Goal: Task Accomplishment & Management: Use online tool/utility

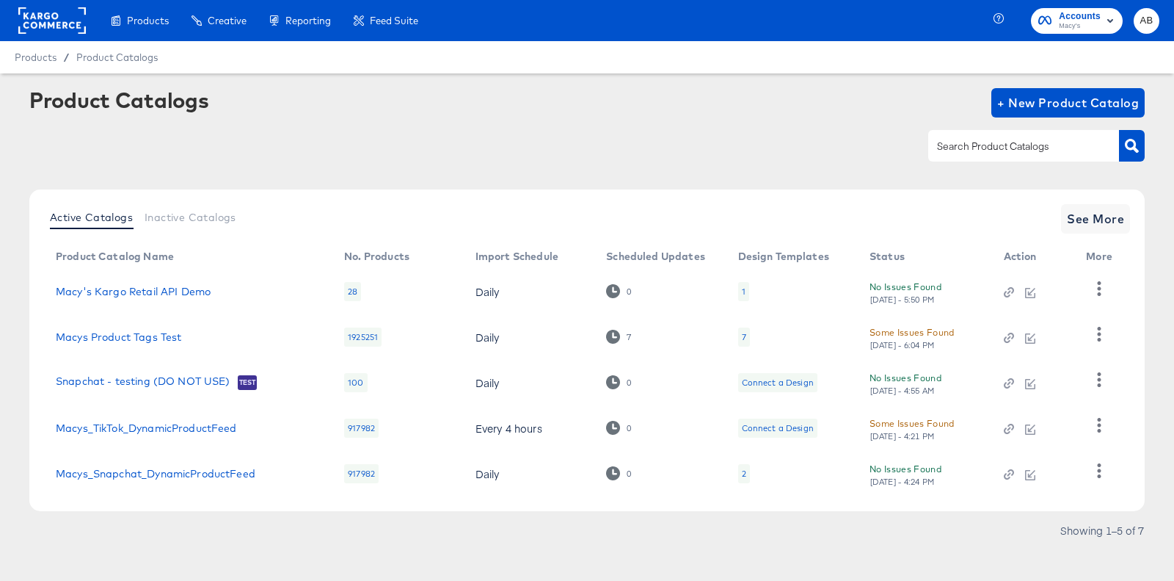
click at [41, 15] on rect at bounding box center [52, 20] width 68 height 26
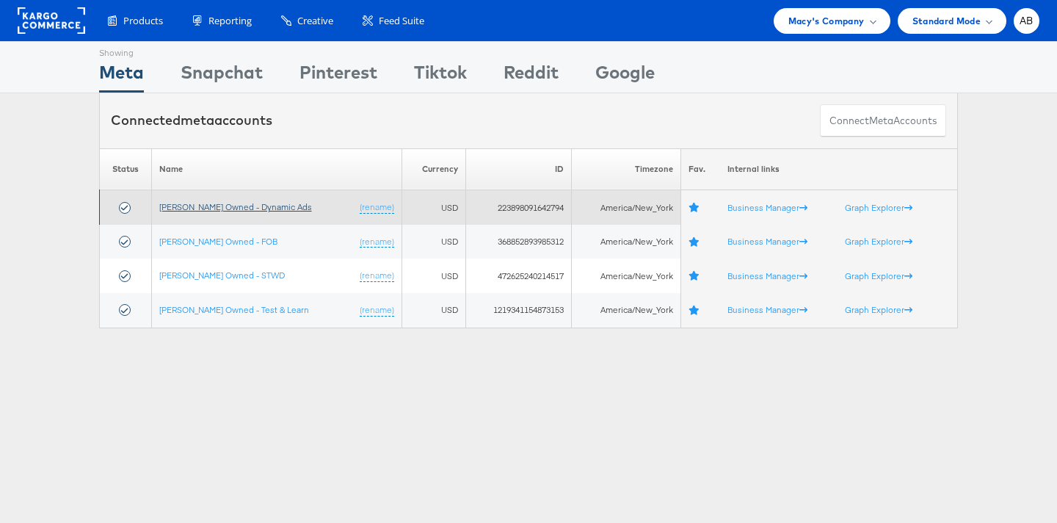
click at [211, 210] on link "[PERSON_NAME] Owned - Dynamic Ads" at bounding box center [235, 206] width 153 height 11
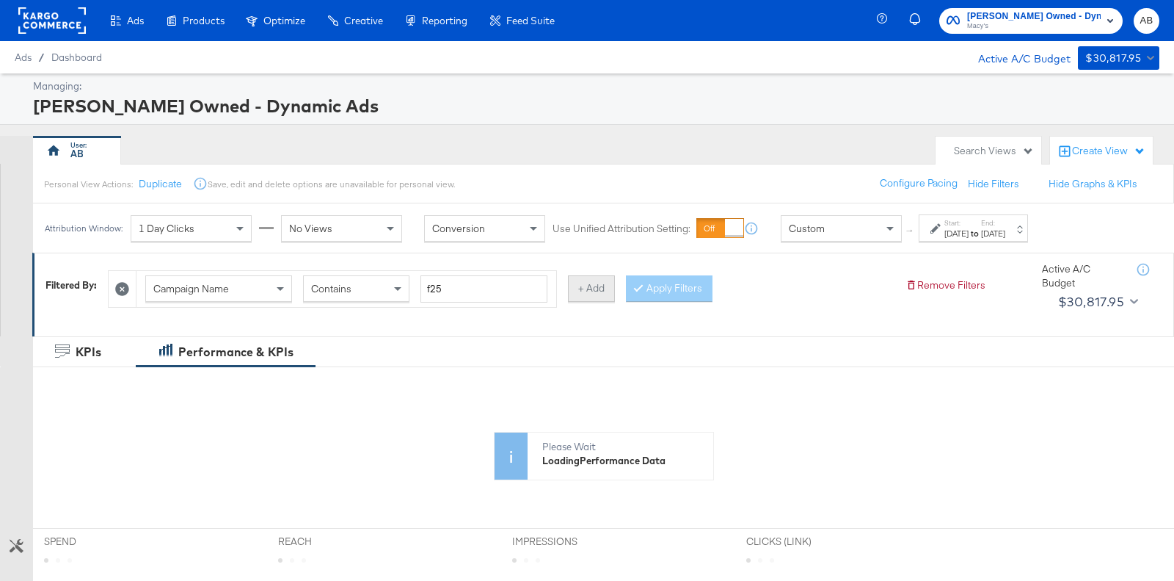
click at [595, 295] on button "+ Add" at bounding box center [591, 288] width 47 height 26
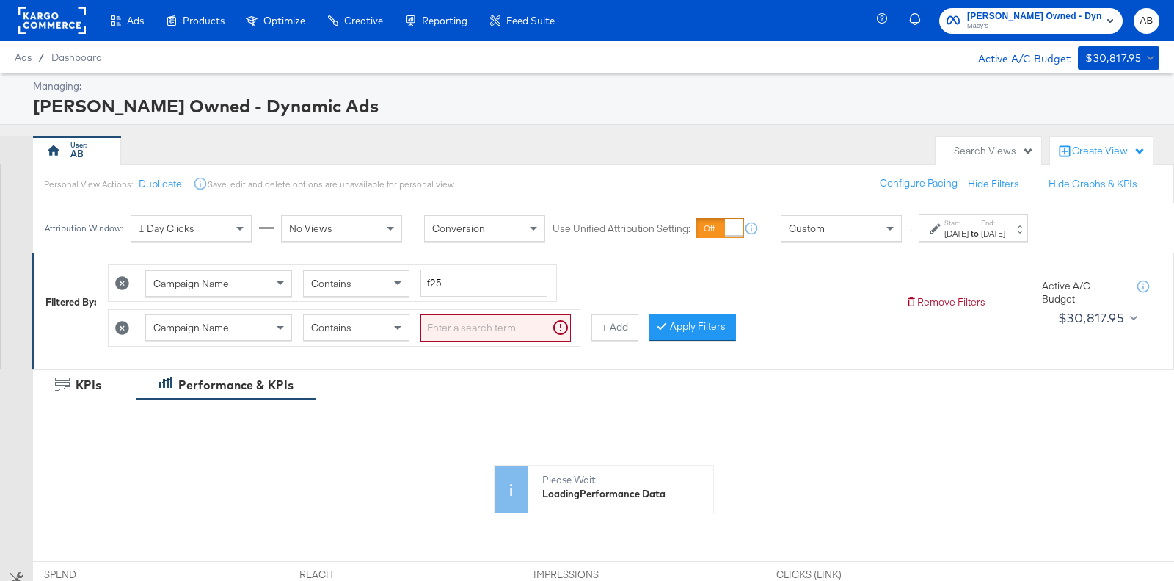
click at [244, 324] on div "Campaign Name" at bounding box center [218, 327] width 145 height 25
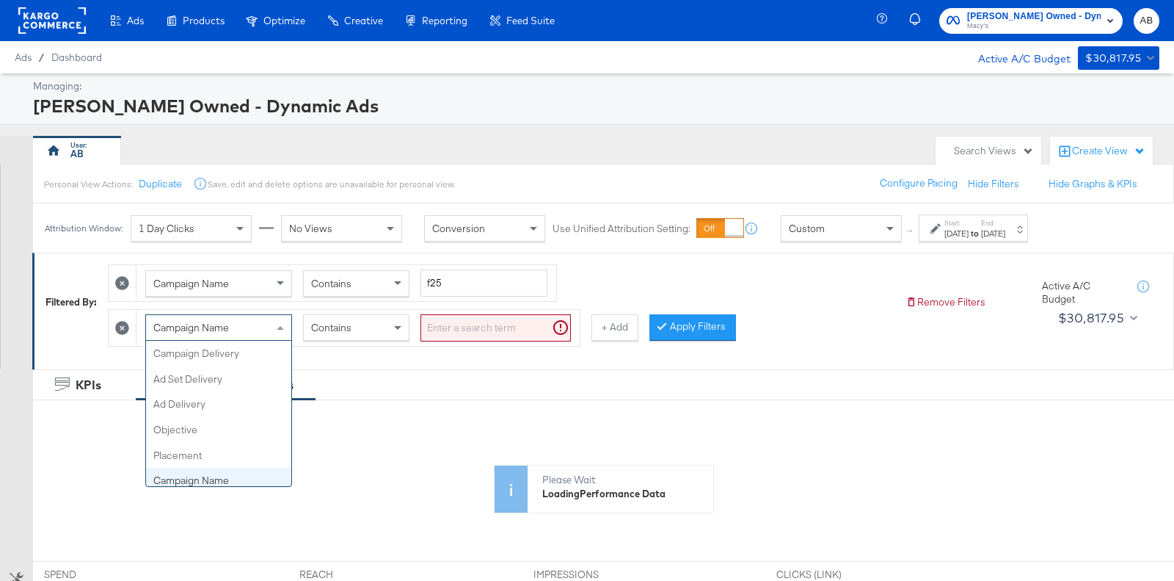
scroll to position [126, 0]
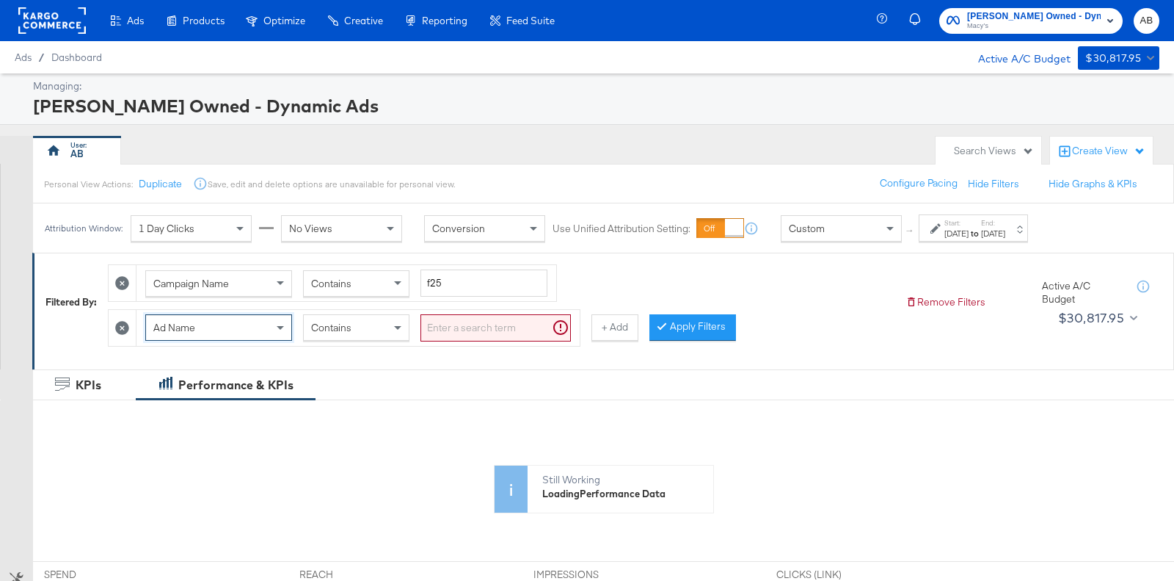
click at [474, 327] on input "search" at bounding box center [496, 327] width 150 height 27
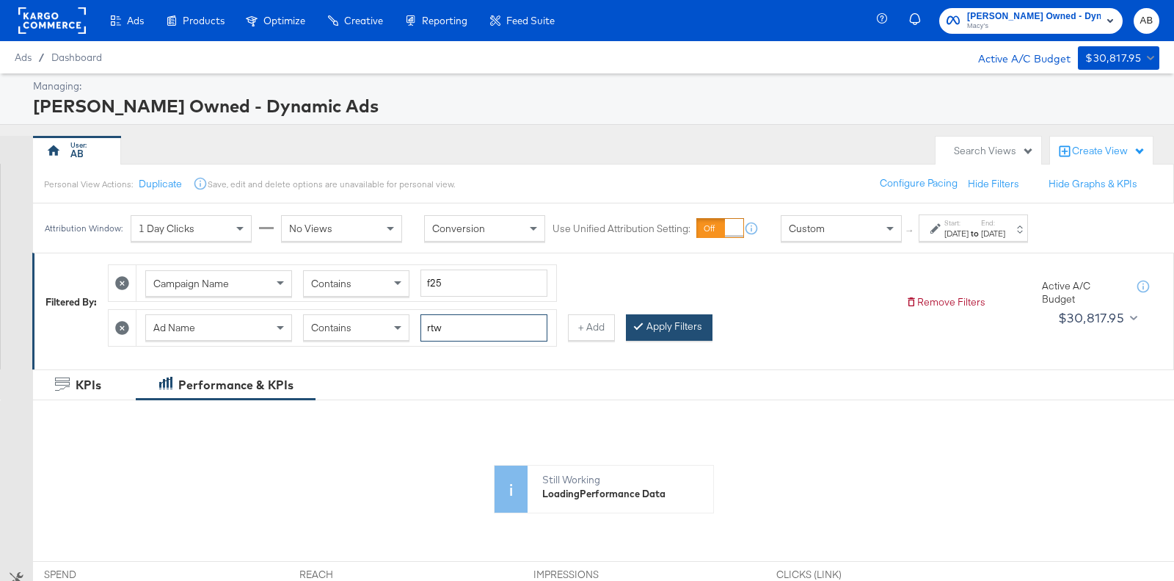
type input "rtw"
click at [663, 316] on button "Apply Filters" at bounding box center [669, 327] width 87 height 26
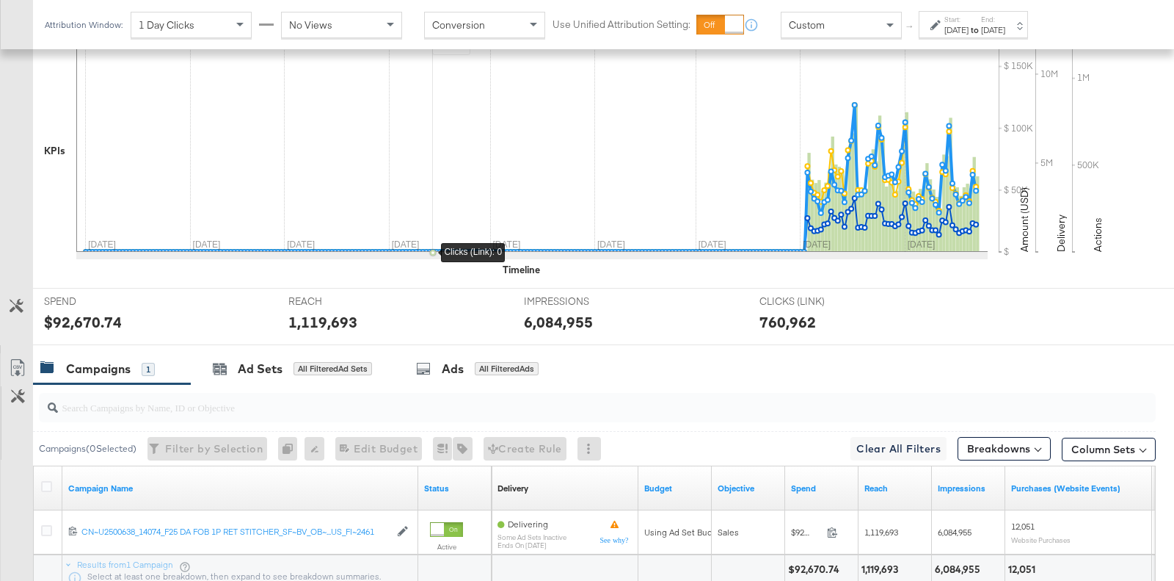
scroll to position [400, 0]
click at [450, 364] on div "Ads" at bounding box center [453, 367] width 22 height 17
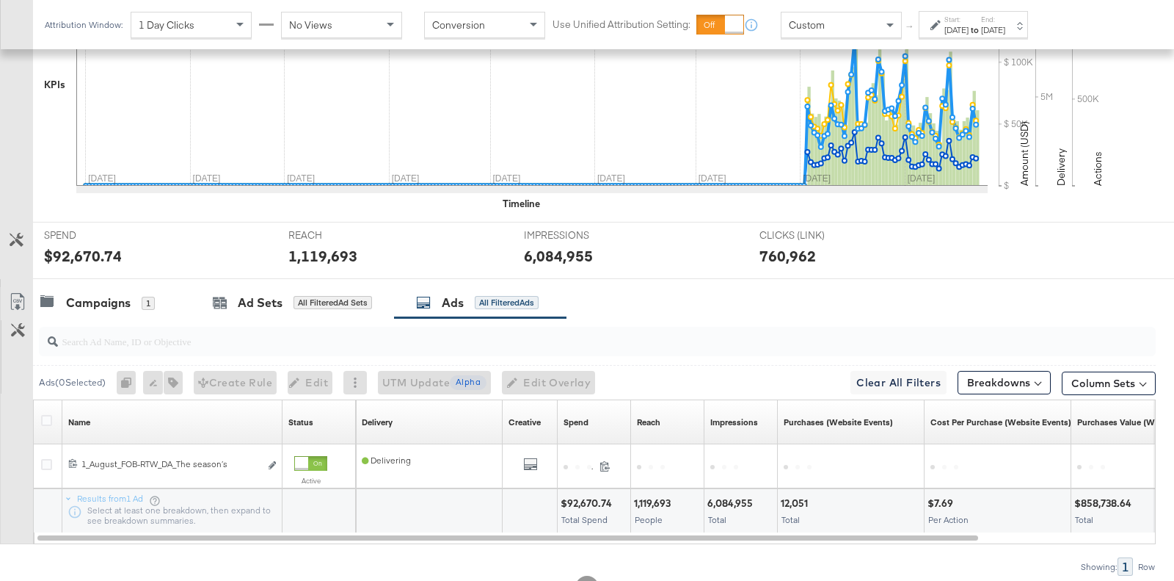
scroll to position [505, 0]
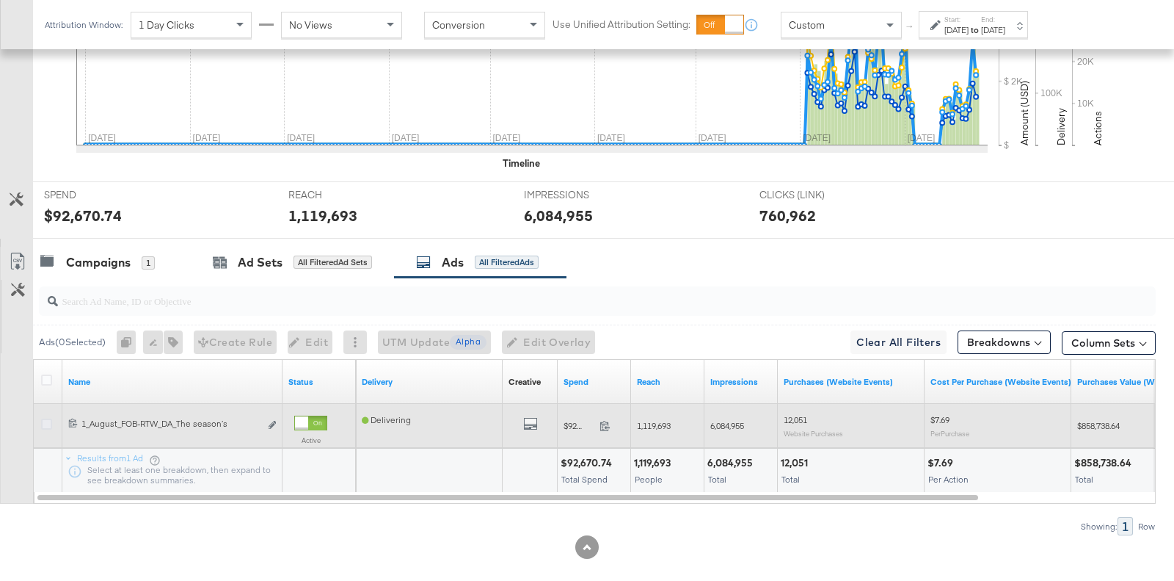
click at [47, 421] on icon at bounding box center [46, 423] width 11 height 11
click at [0, 0] on input "checkbox" at bounding box center [0, 0] width 0 height 0
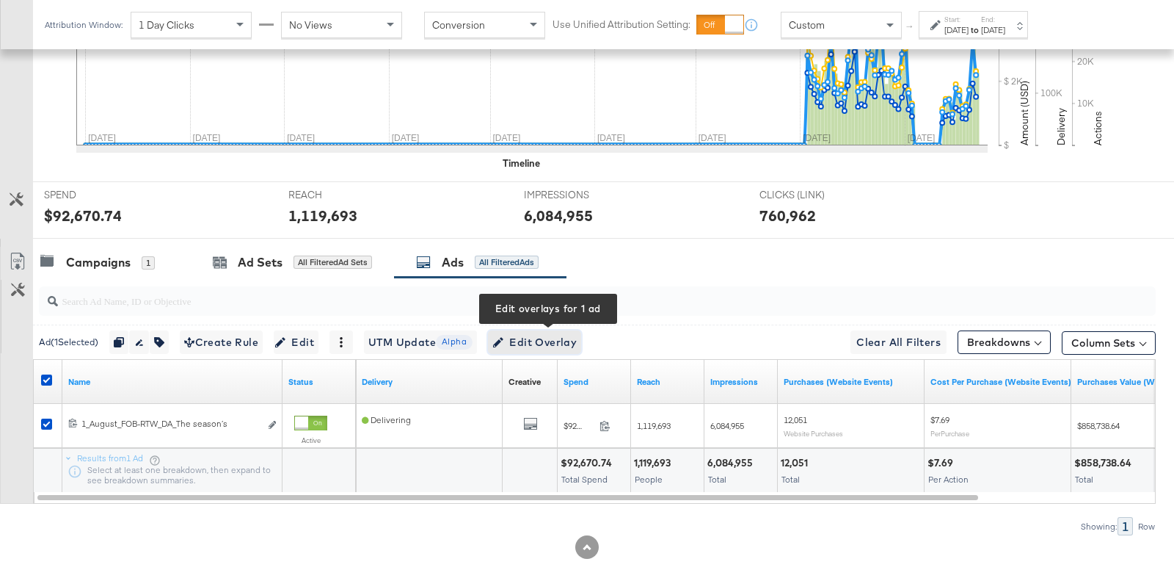
click at [553, 333] on span "Edit Overlay Edit overlays for 1 ad" at bounding box center [535, 342] width 84 height 18
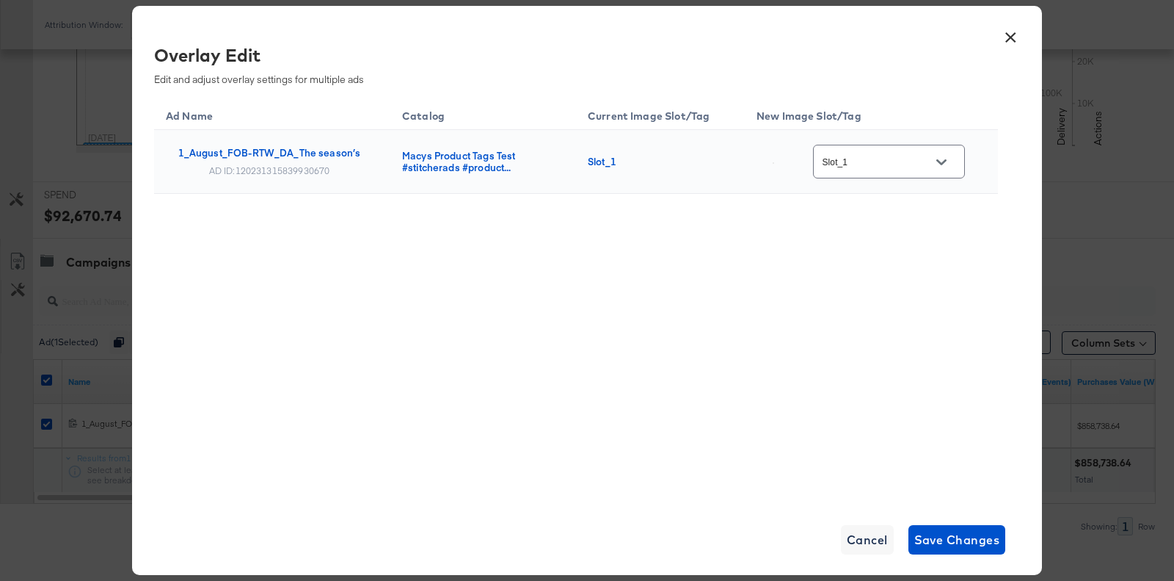
click at [1011, 33] on button "×" at bounding box center [1011, 34] width 26 height 26
